Goal: Information Seeking & Learning: Learn about a topic

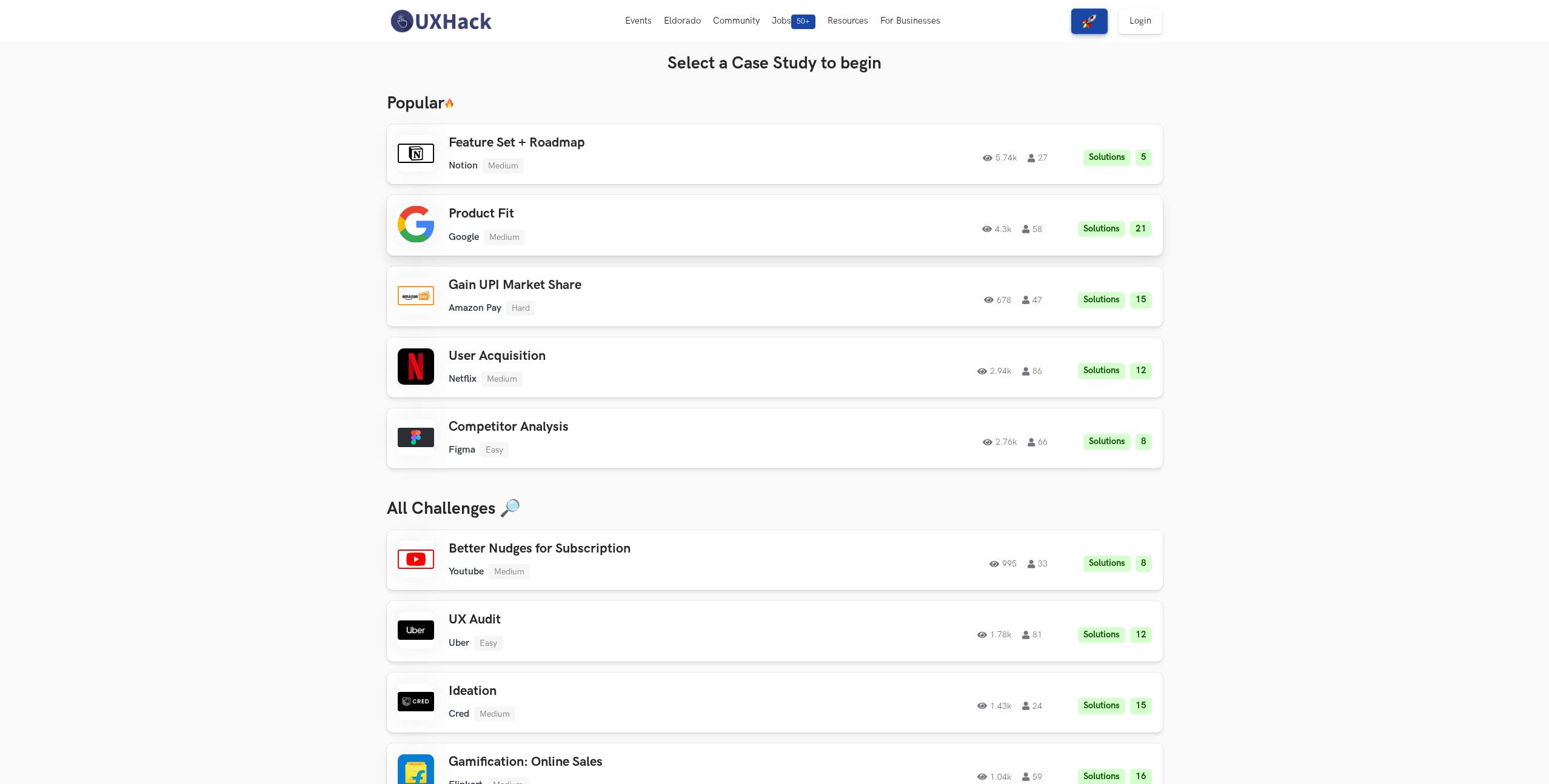
click at [482, 204] on link "Product Fit Google Medium Google Medium Solutions 21 4.3k 58 4.3k 58 Solutions …" at bounding box center [774, 225] width 776 height 60
click at [580, 225] on div "Product Fit Google Medium Google Medium Solutions 21 4.3k 58" at bounding box center [620, 225] width 345 height 38
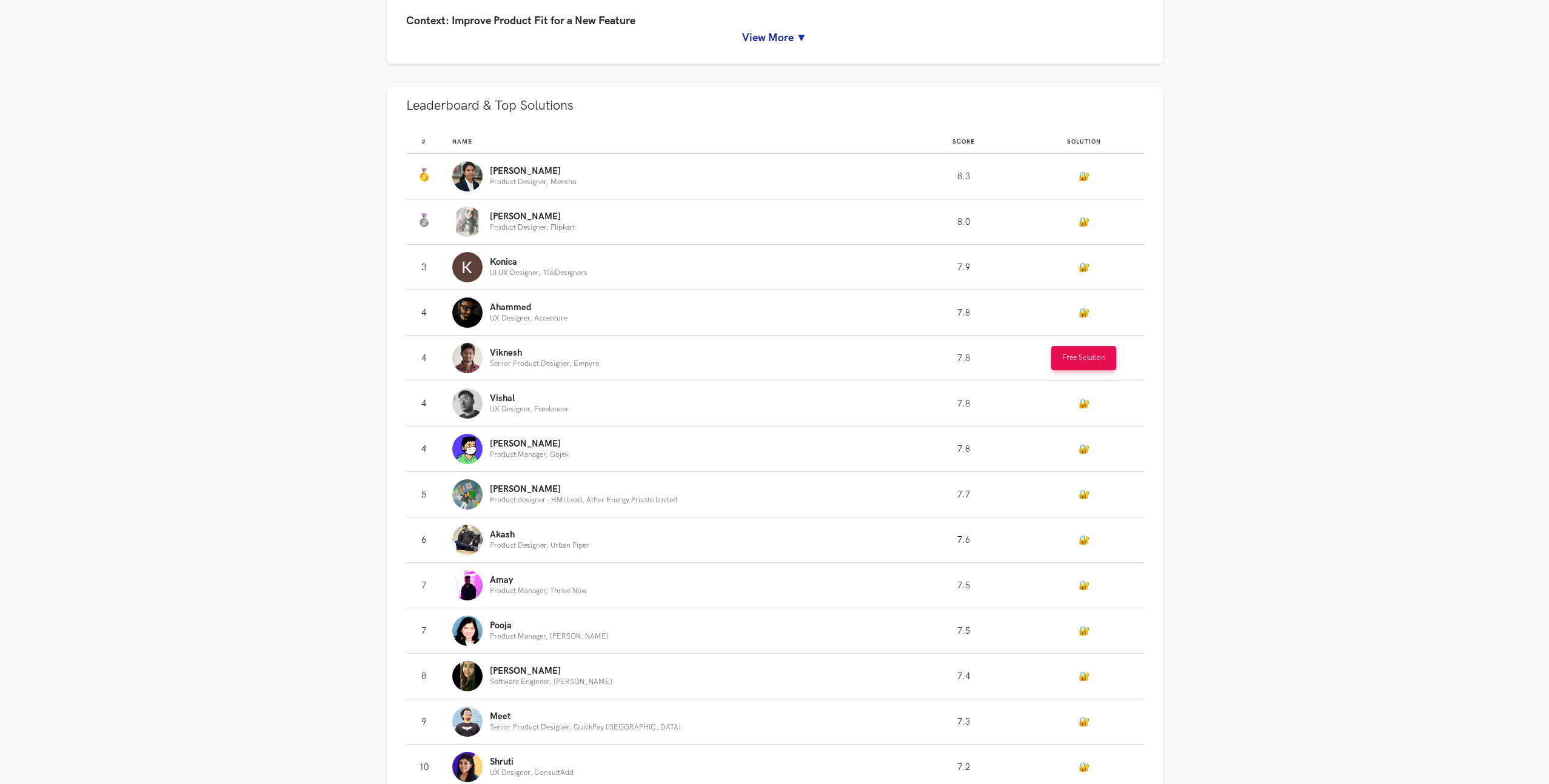
scroll to position [659, 0]
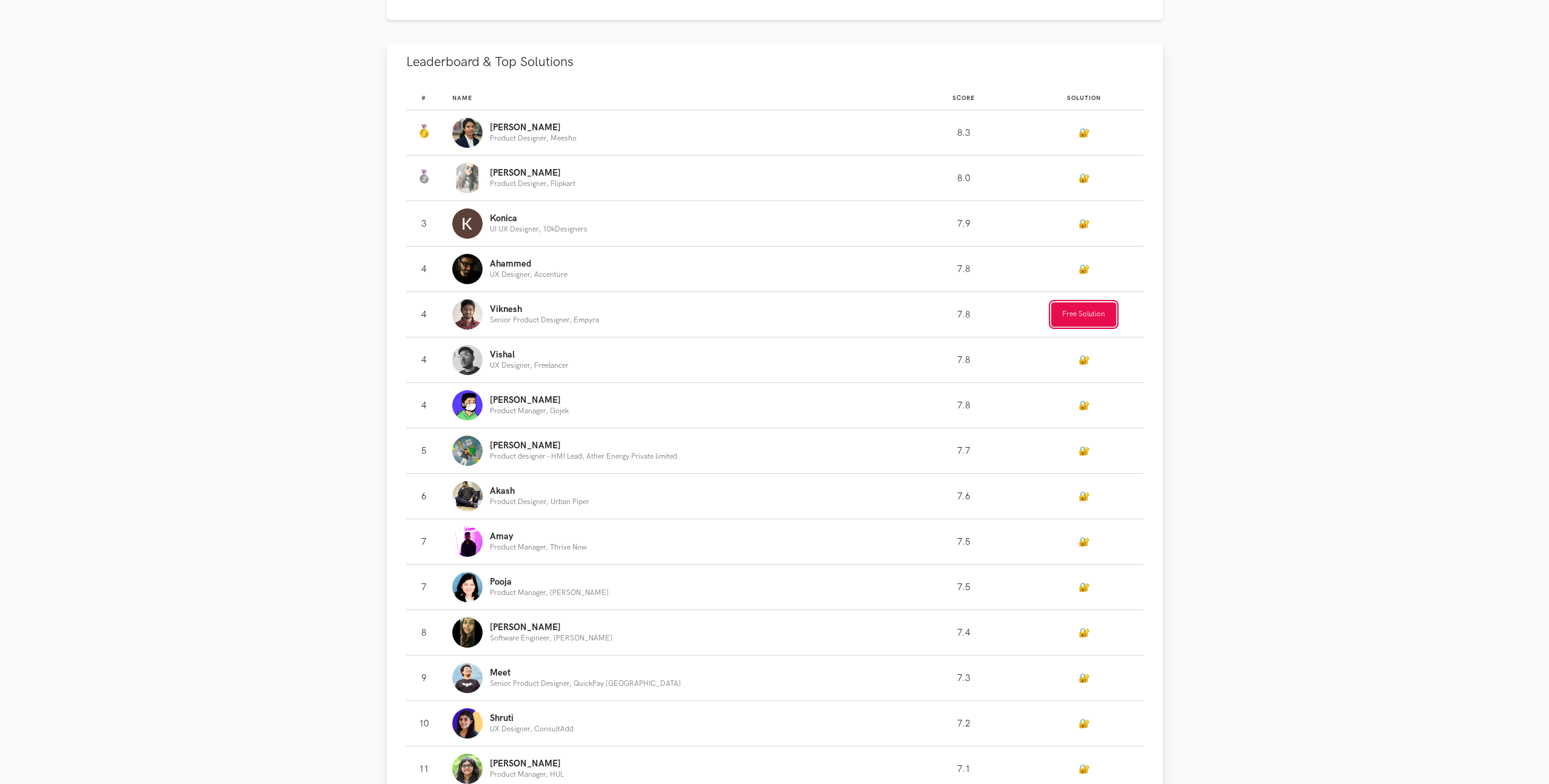
click at [1082, 313] on button "Free Solution" at bounding box center [1083, 314] width 65 height 24
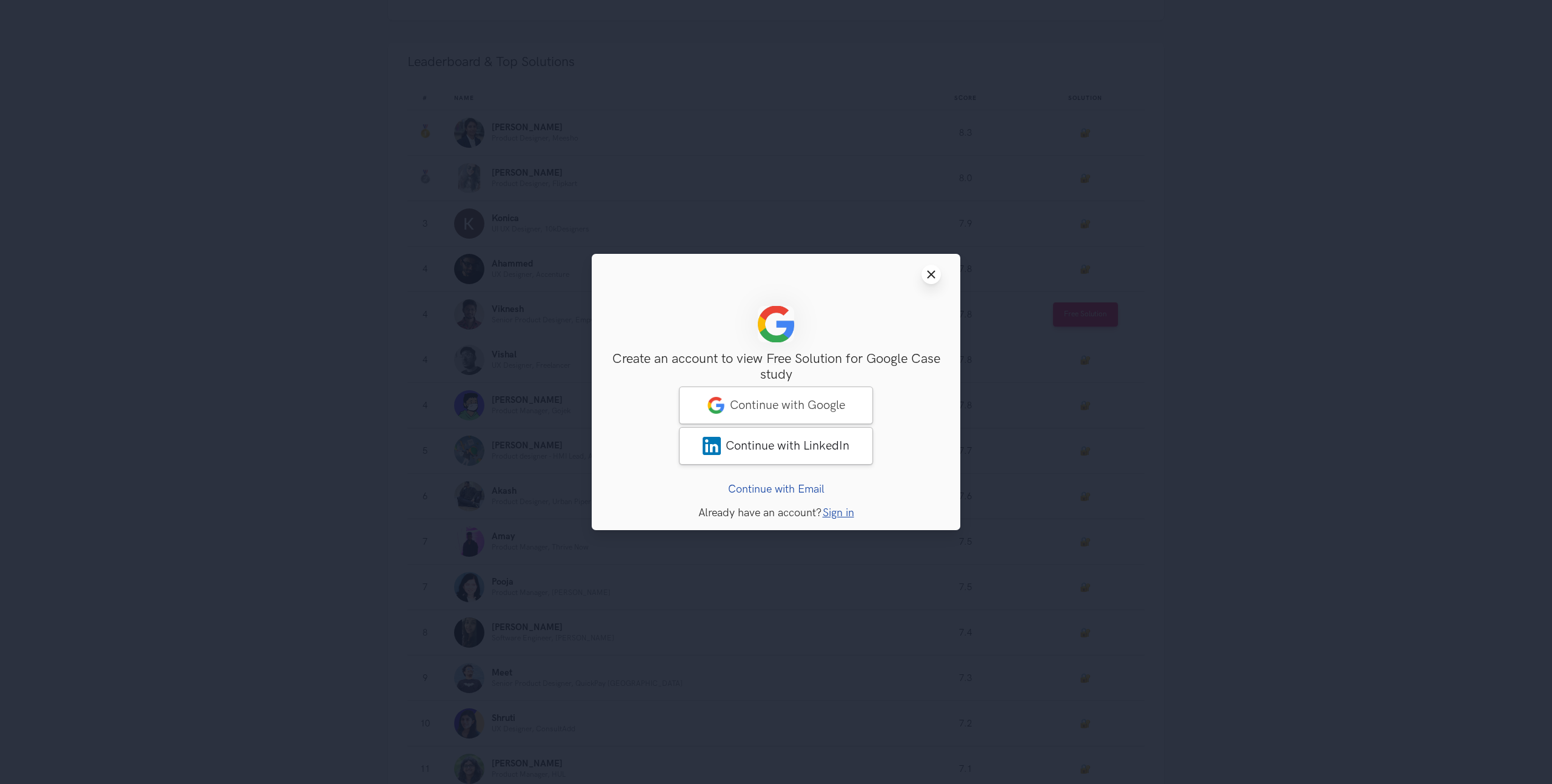
click at [932, 274] on line at bounding box center [931, 274] width 7 height 7
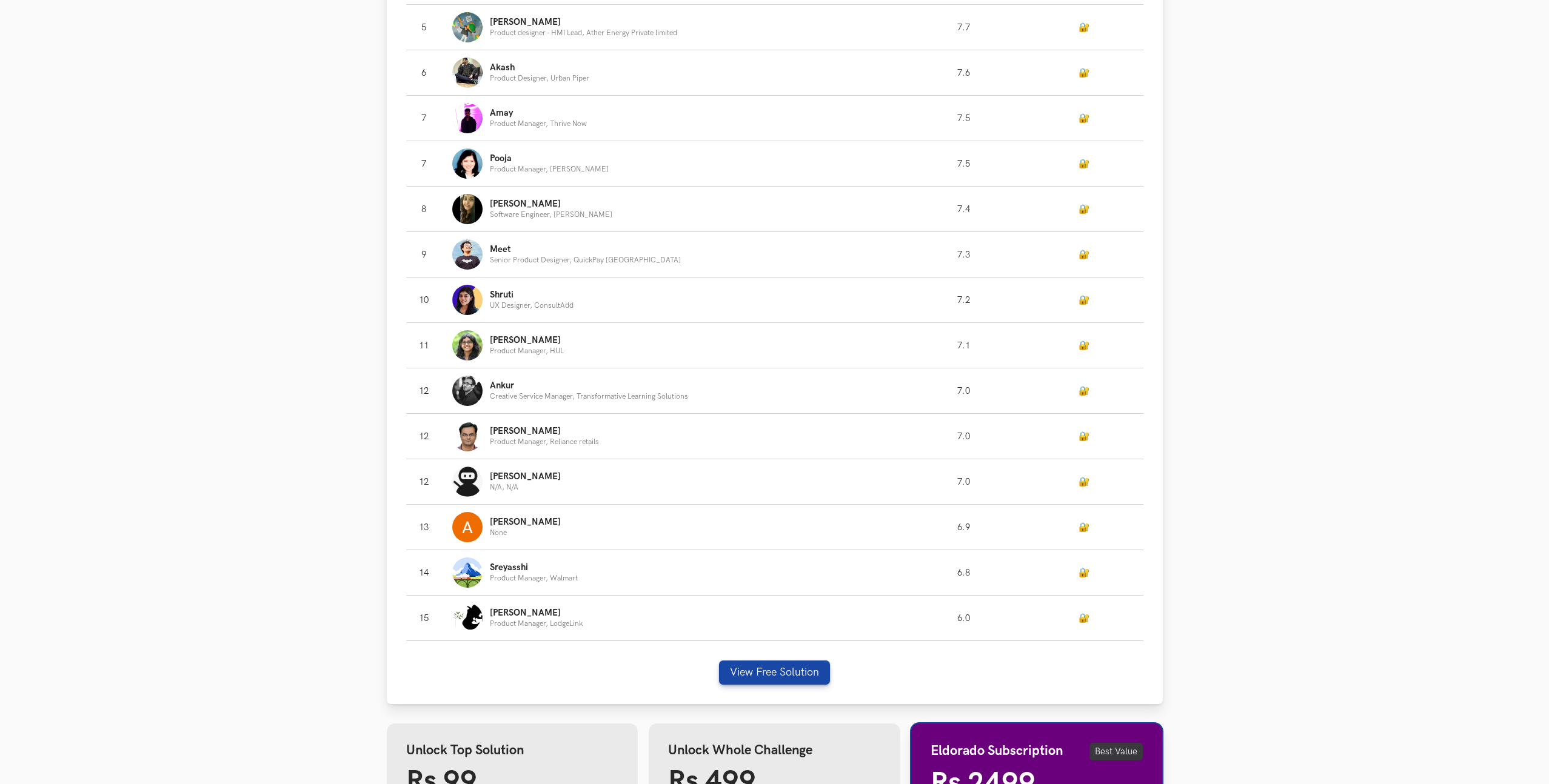
scroll to position [1089, 0]
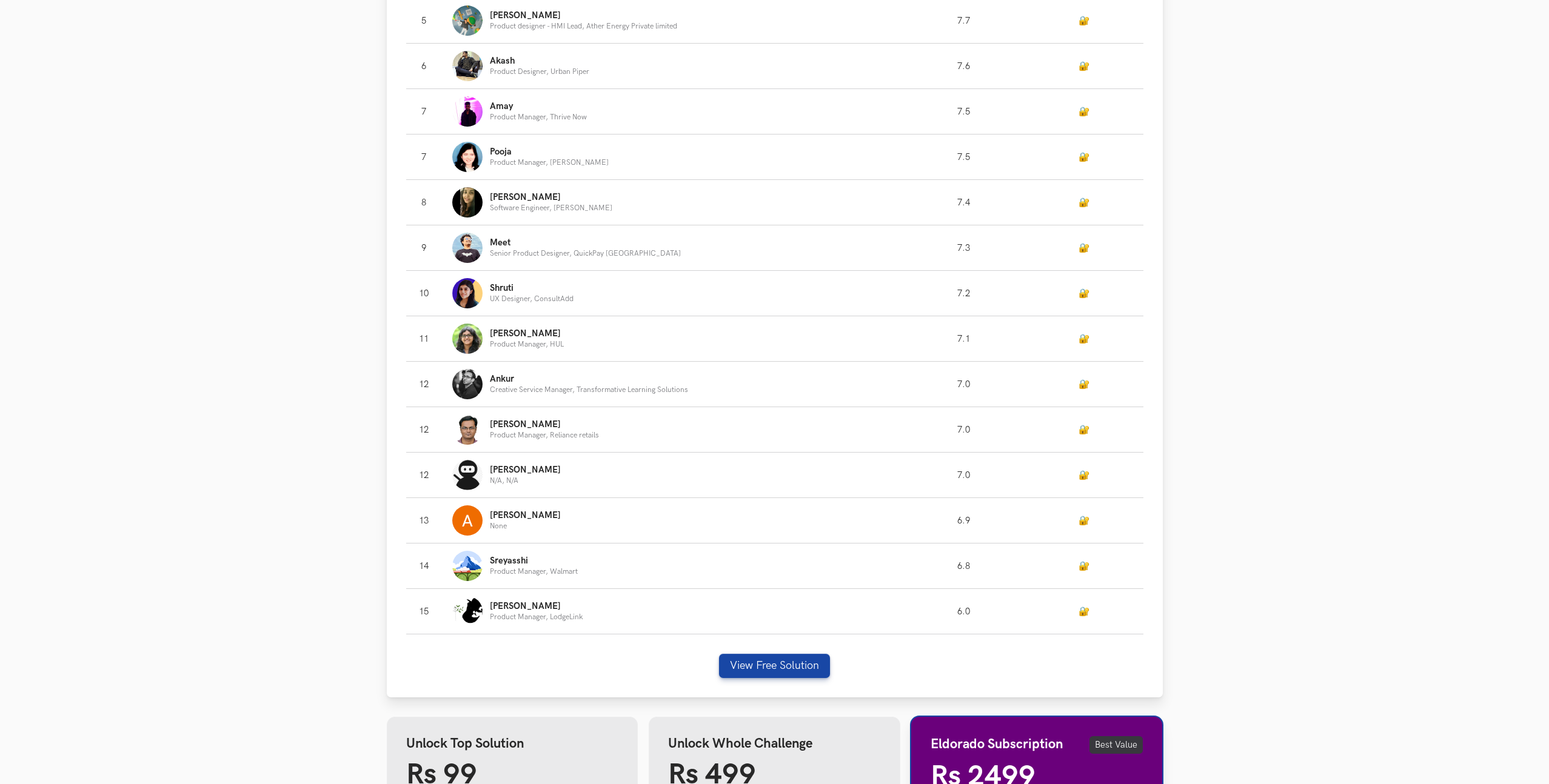
click at [1083, 292] on link "🔐" at bounding box center [1084, 293] width 11 height 10
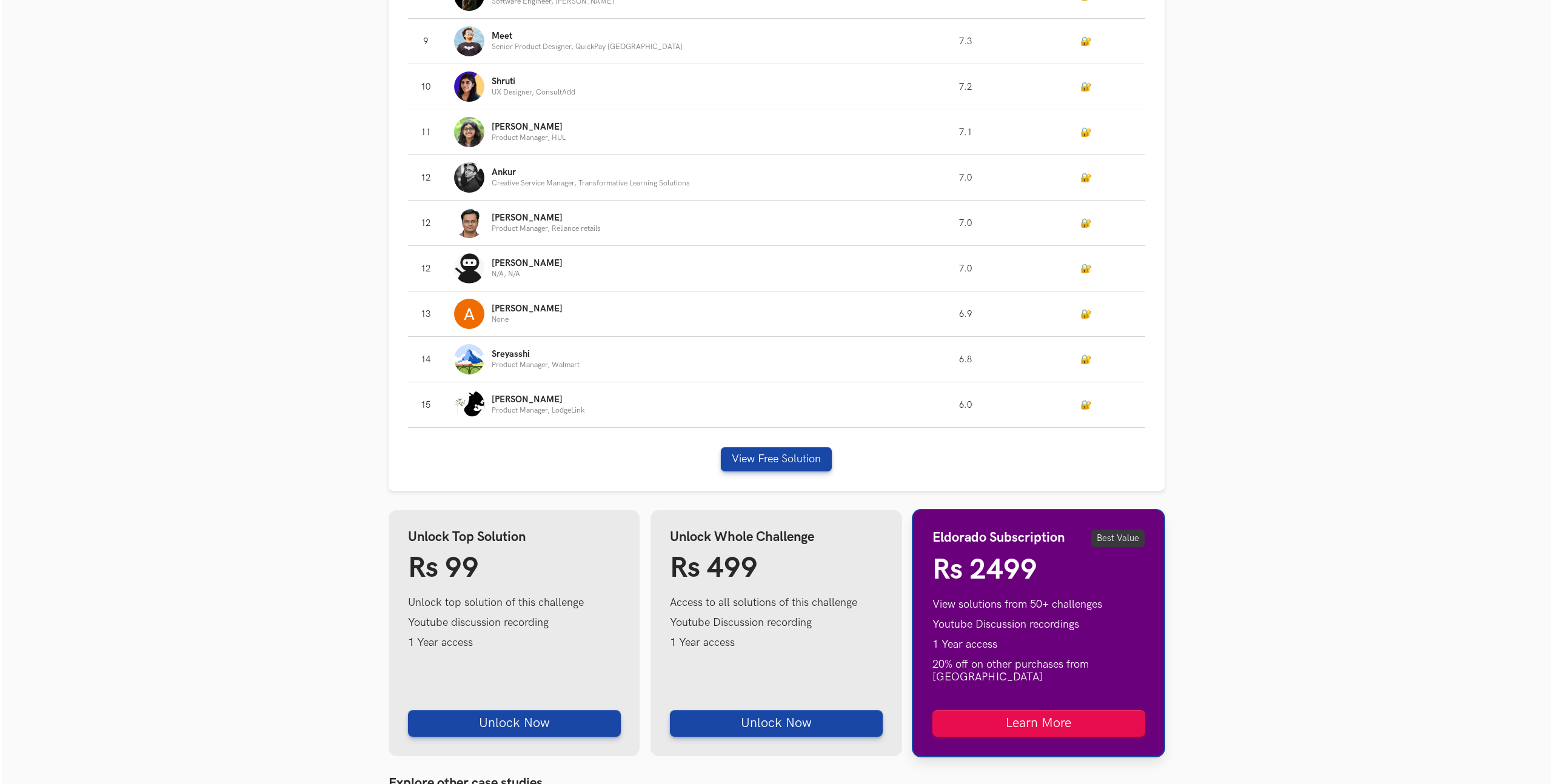
scroll to position [1301, 0]
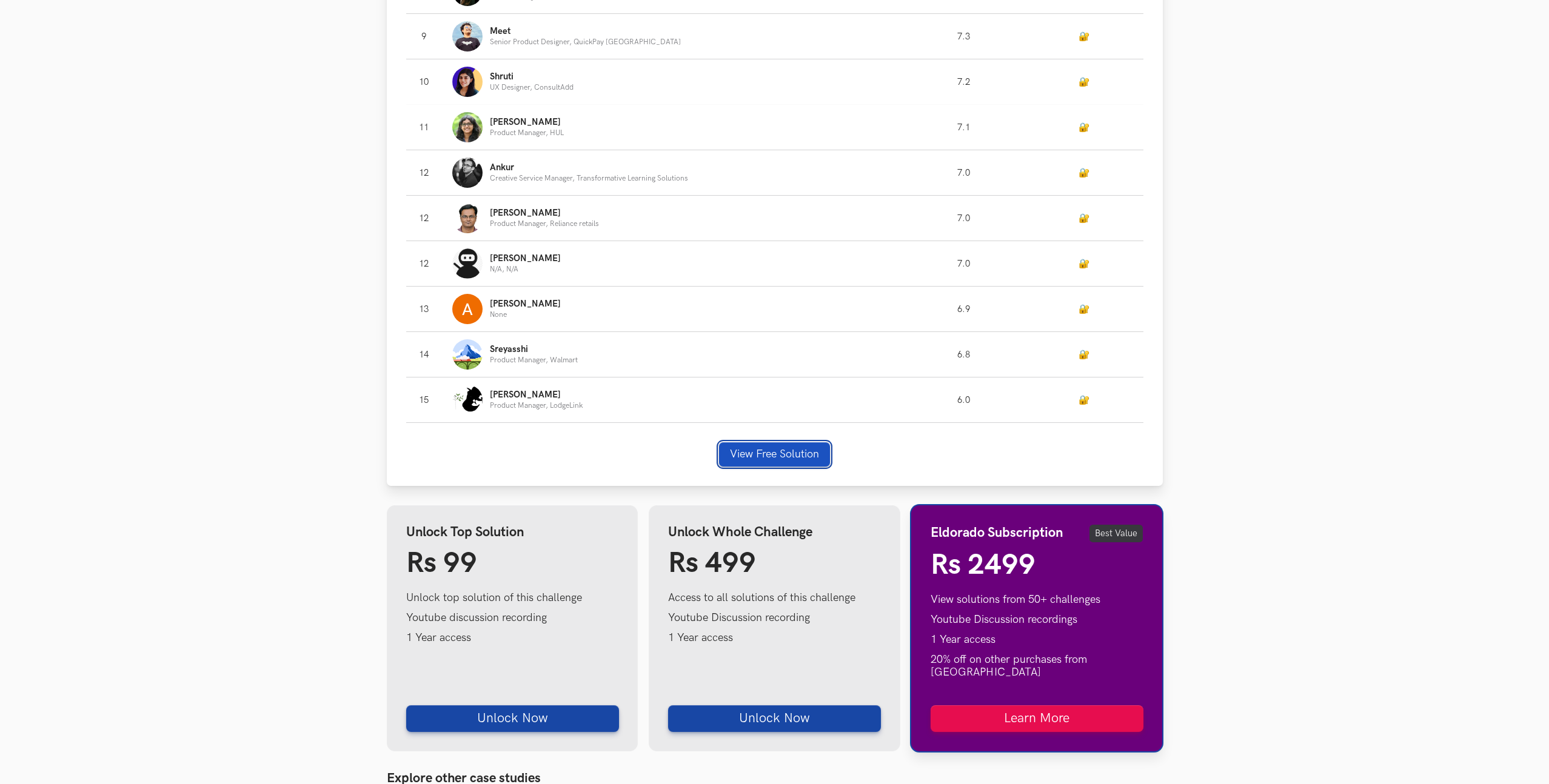
click at [775, 459] on button "View Free Solution" at bounding box center [774, 454] width 111 height 24
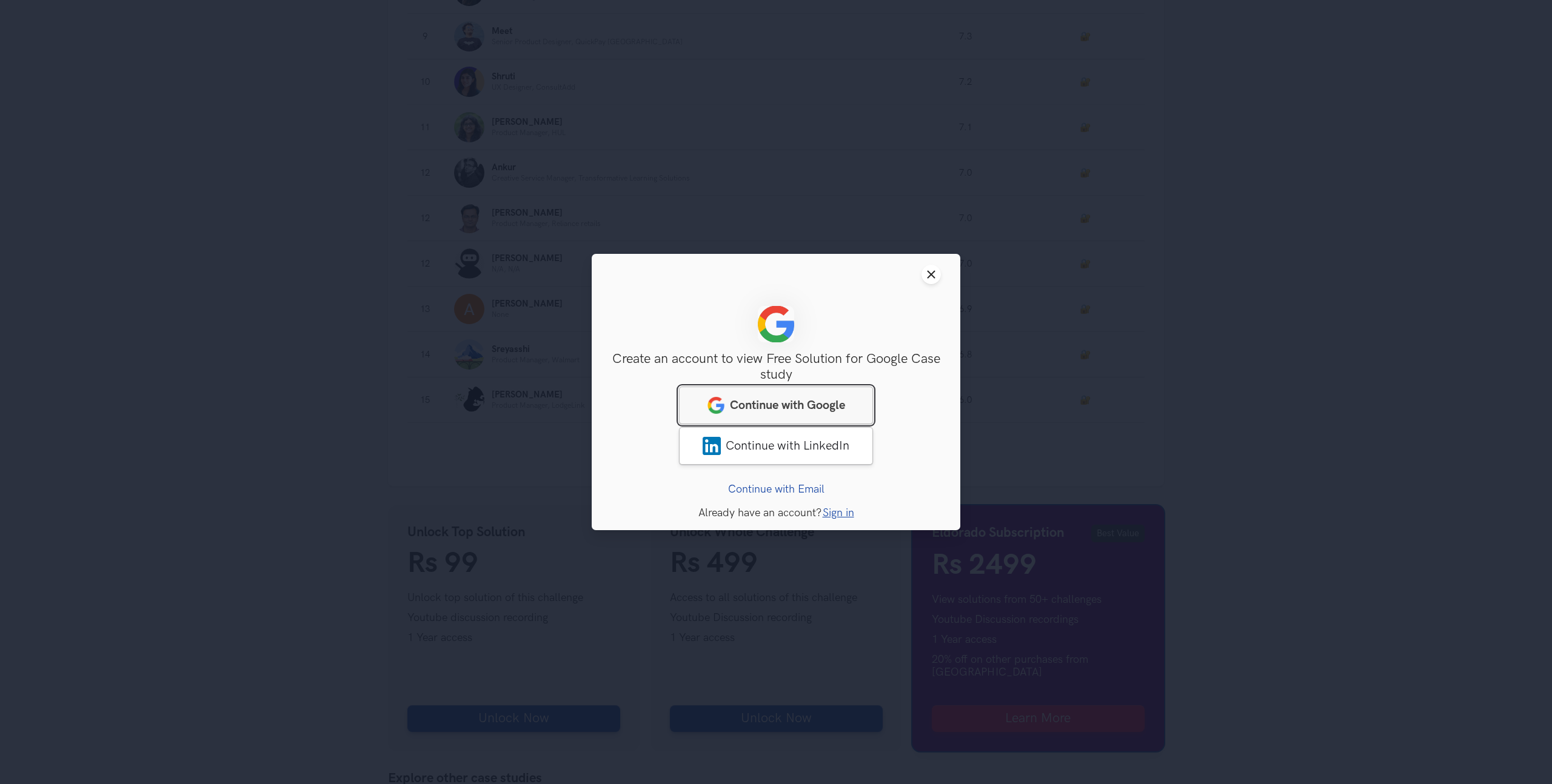
click at [774, 409] on span "Continue with Google" at bounding box center [787, 405] width 115 height 15
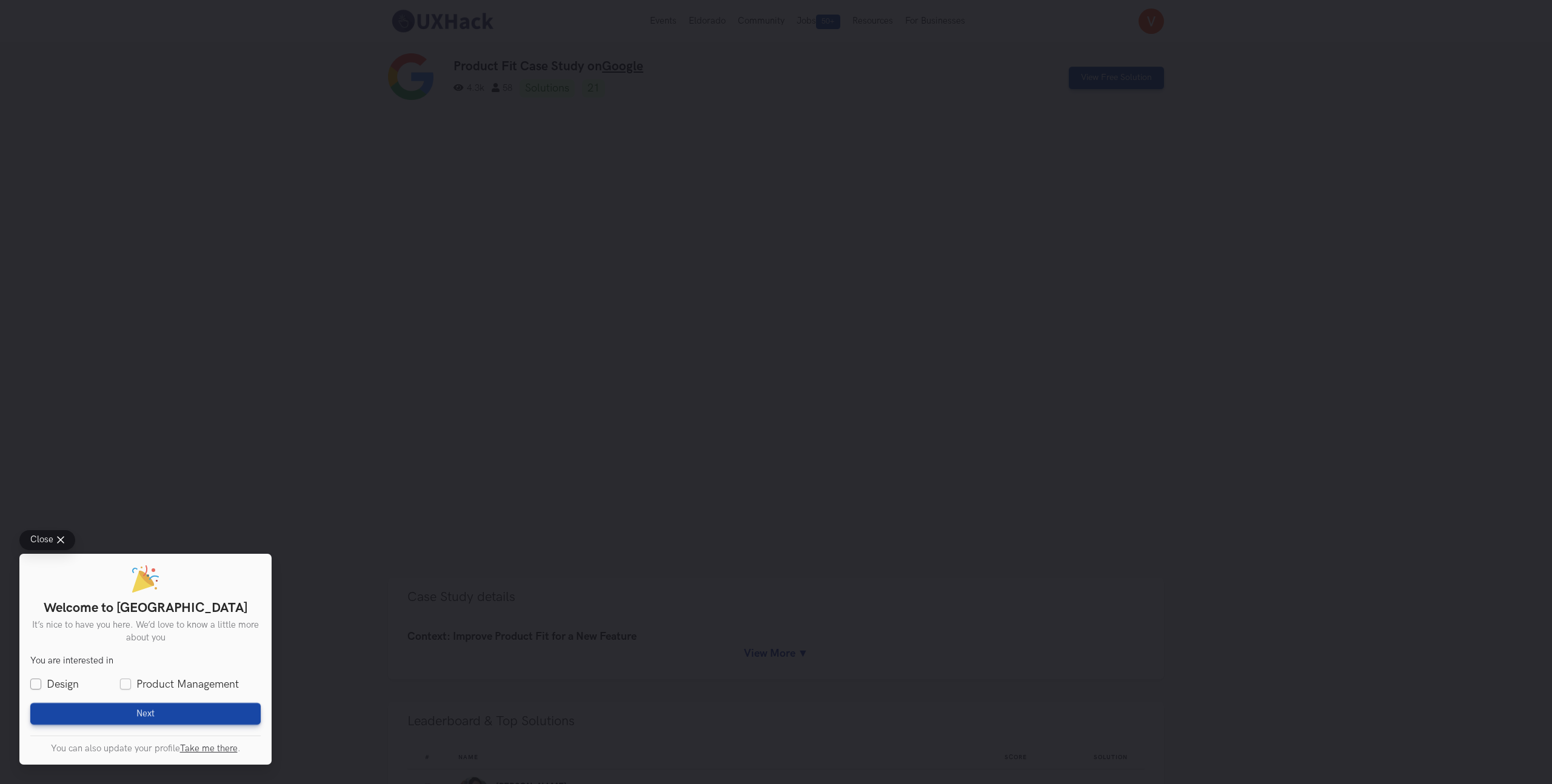
click at [39, 680] on label "Design" at bounding box center [54, 684] width 49 height 15
click at [39, 680] on input "Design" at bounding box center [36, 685] width 11 height 11
checkbox input "true"
click at [124, 686] on label "Product Management" at bounding box center [179, 684] width 119 height 15
click at [124, 686] on input "Product Management" at bounding box center [125, 685] width 11 height 11
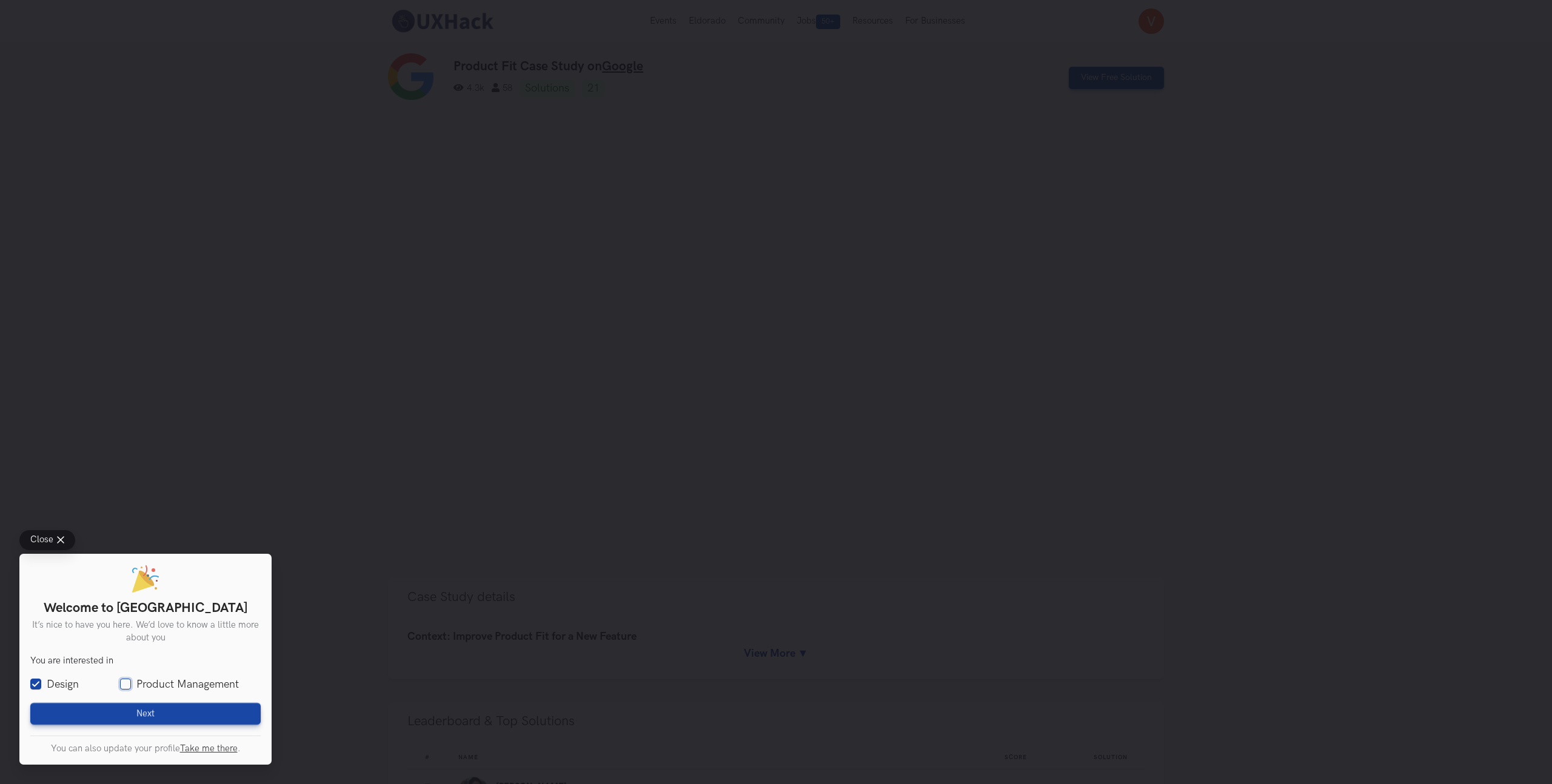
checkbox input "true"
click at [132, 708] on button "Next Loading" at bounding box center [145, 714] width 230 height 22
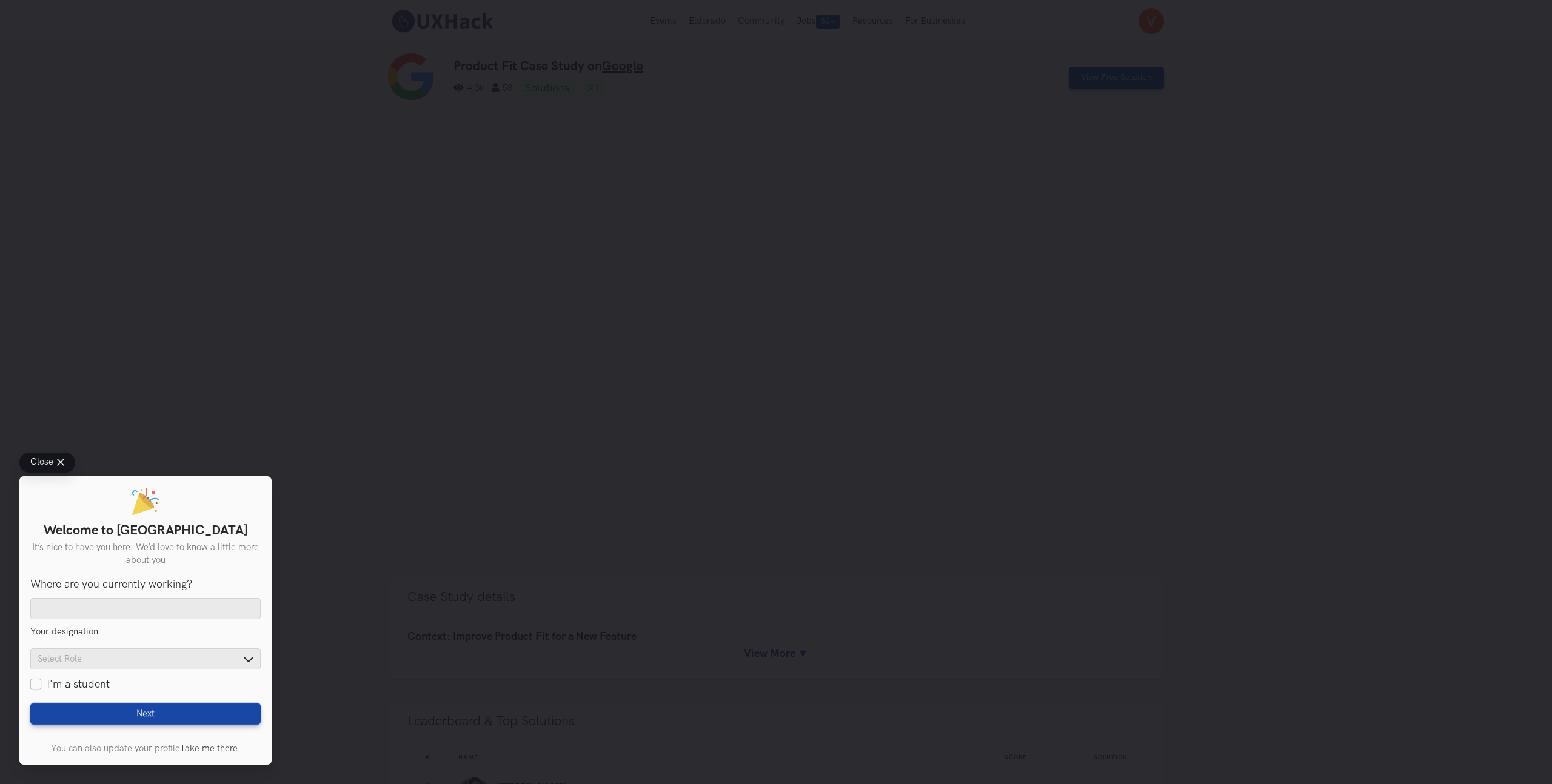
click at [60, 465] on button "Close" at bounding box center [47, 462] width 56 height 20
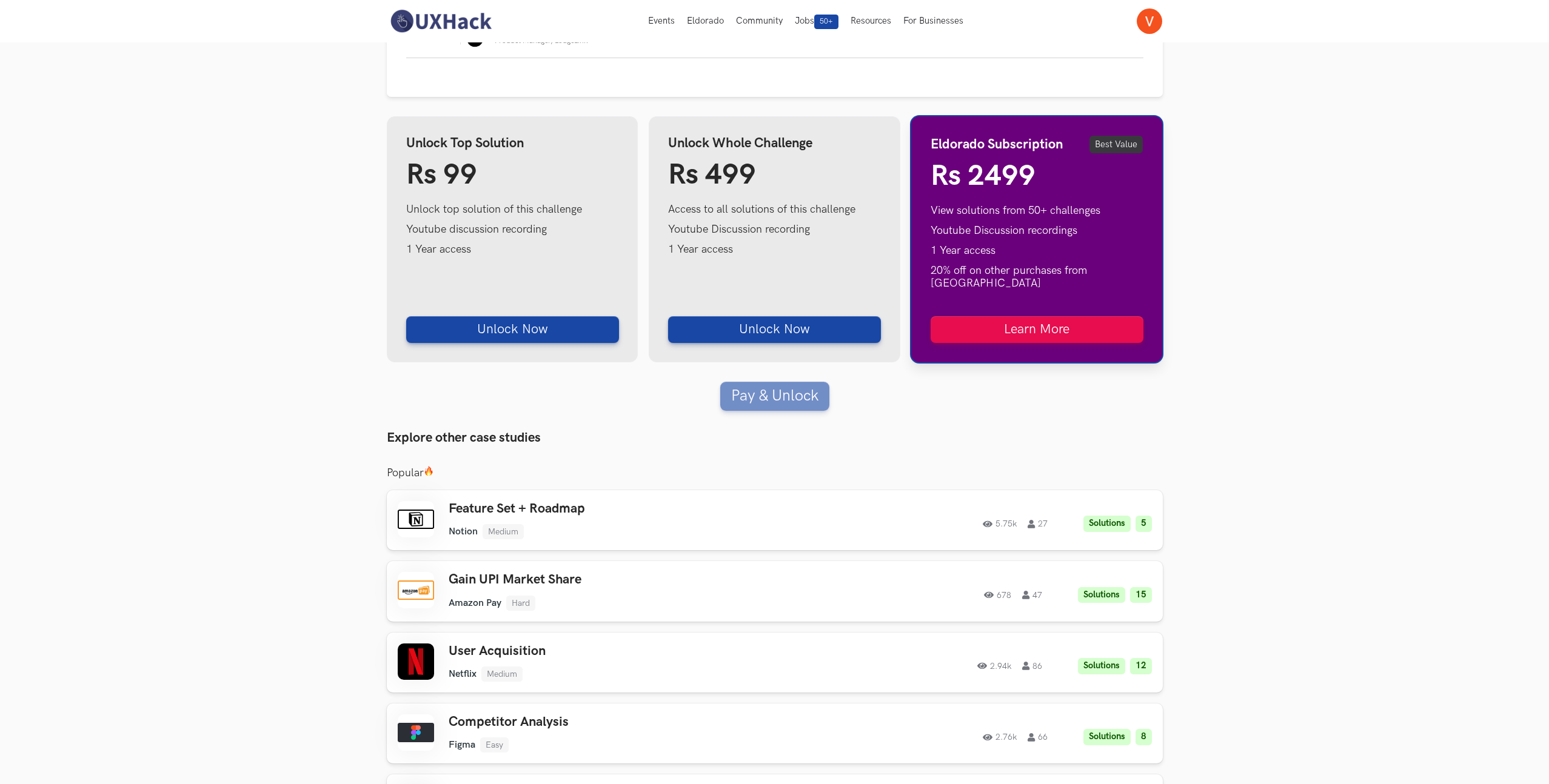
scroll to position [1652, 0]
